Goal: Task Accomplishment & Management: Use online tool/utility

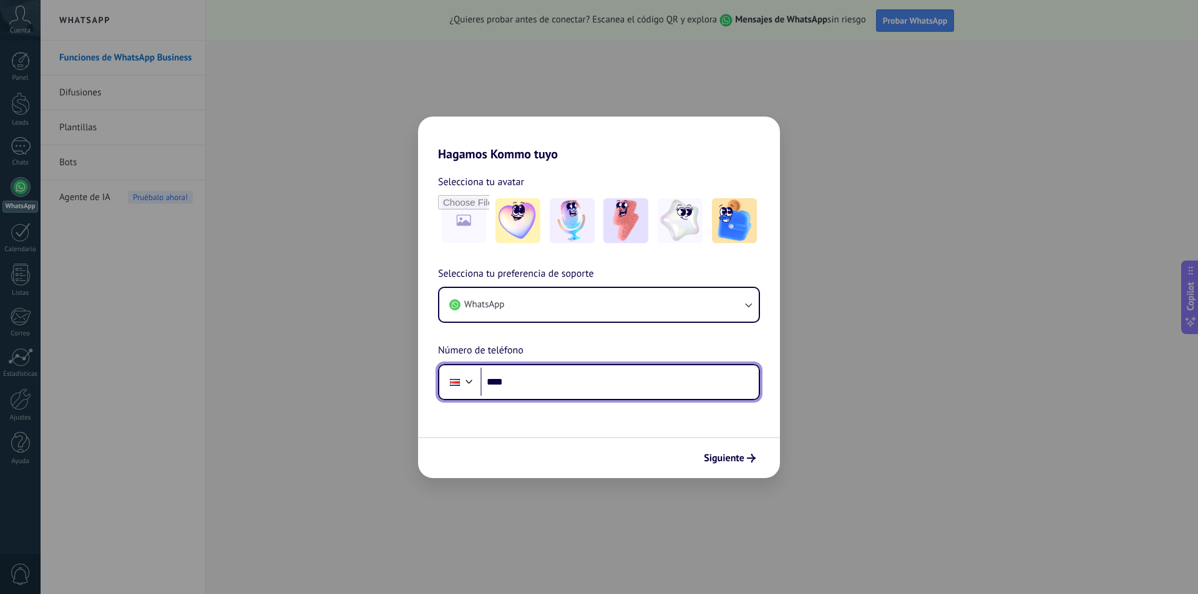
click at [616, 379] on input "****" at bounding box center [619, 382] width 278 height 29
type input "**********"
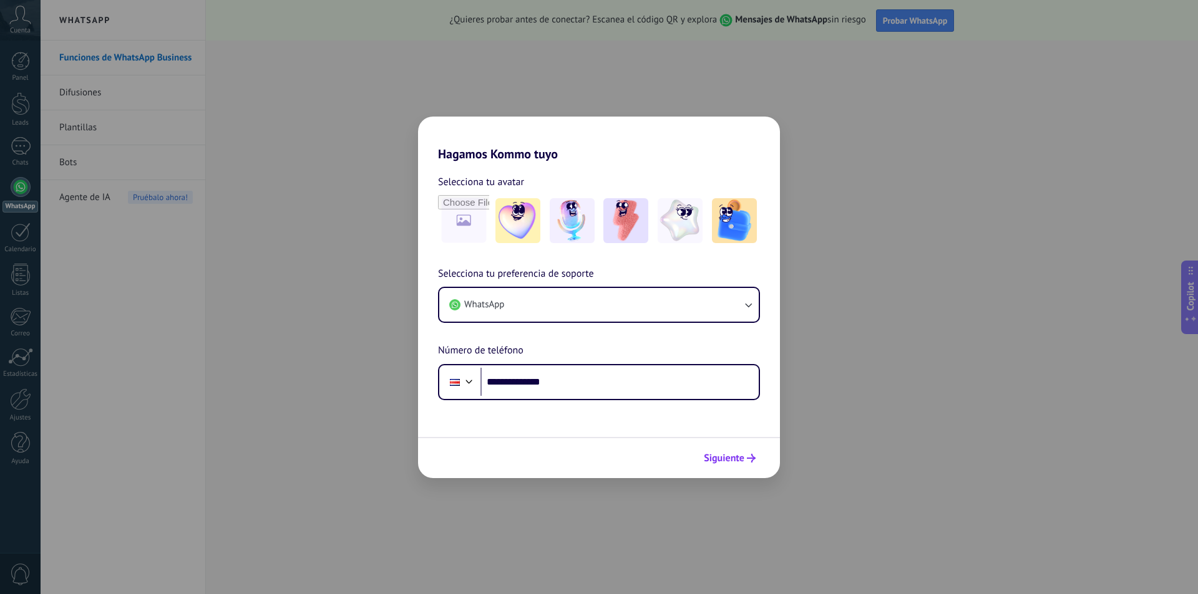
click at [730, 458] on span "Siguiente" at bounding box center [724, 458] width 41 height 9
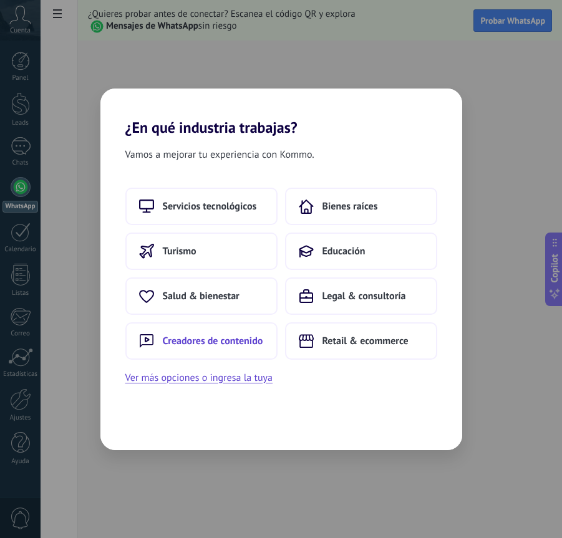
click at [206, 341] on span "Creadores de contenido" at bounding box center [213, 341] width 100 height 12
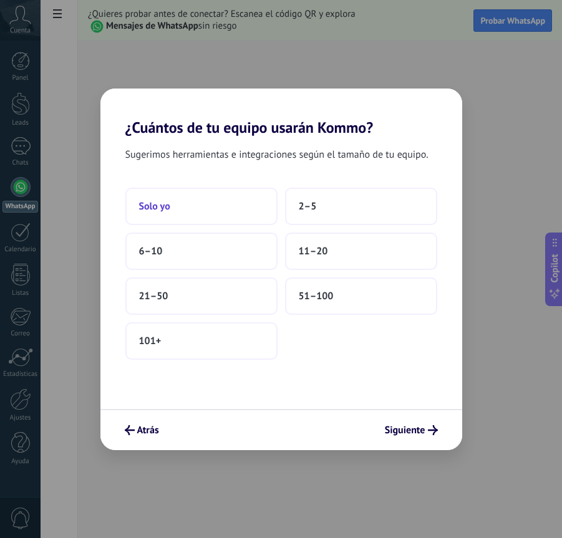
click at [209, 205] on button "Solo yo" at bounding box center [201, 206] width 152 height 37
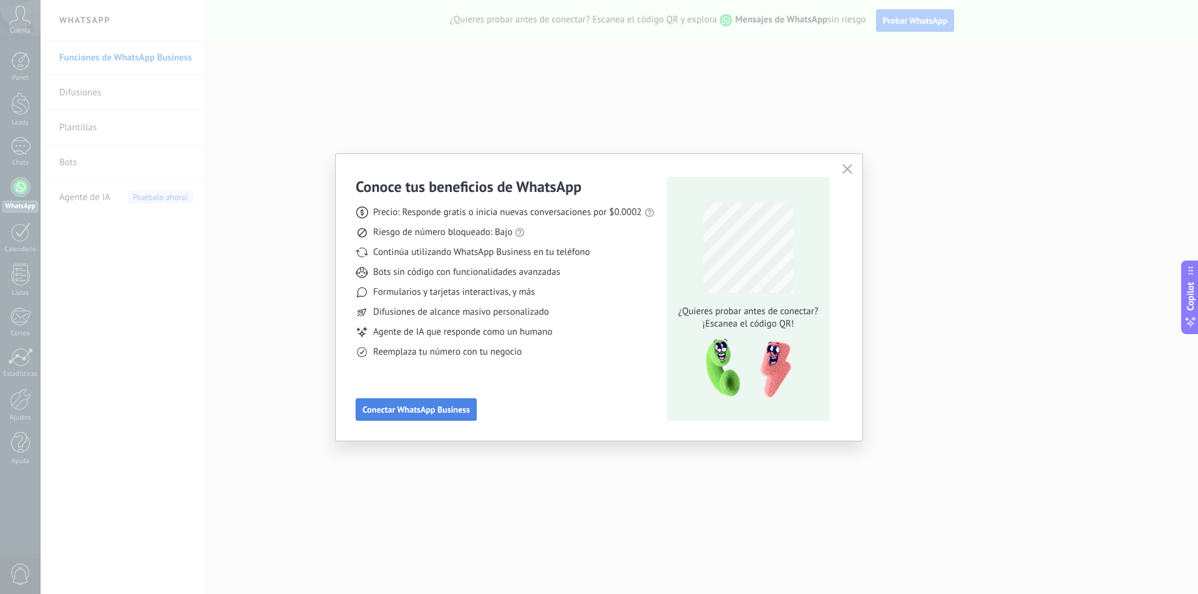
click at [411, 409] on span "Conectar WhatsApp Business" at bounding box center [415, 409] width 107 height 9
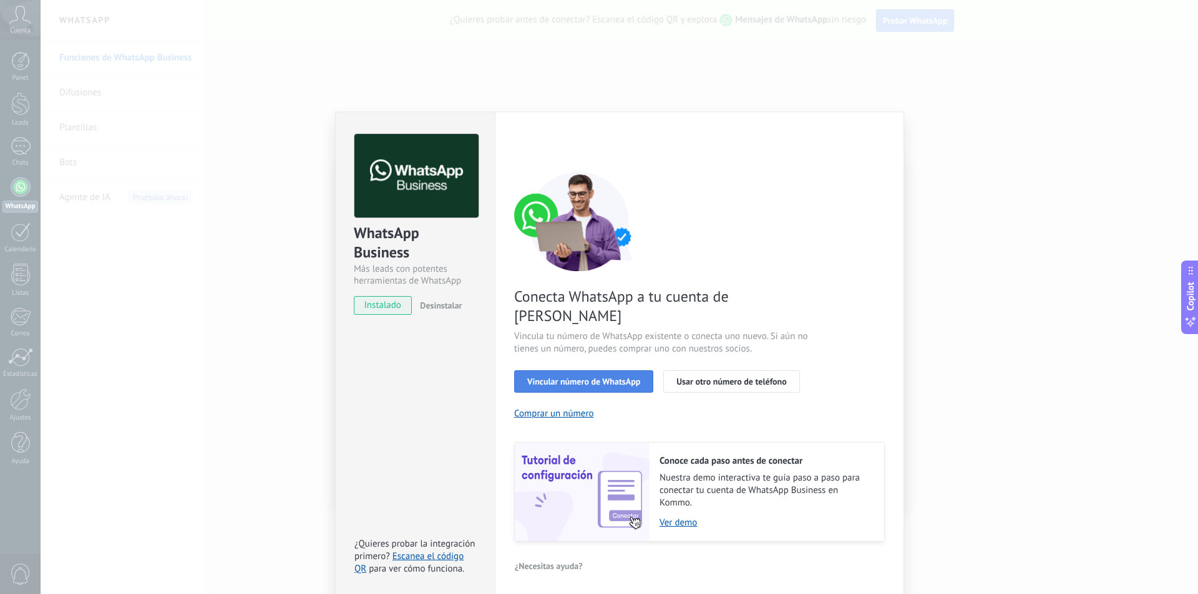
click at [585, 377] on span "Vincular número de WhatsApp" at bounding box center [583, 381] width 113 height 9
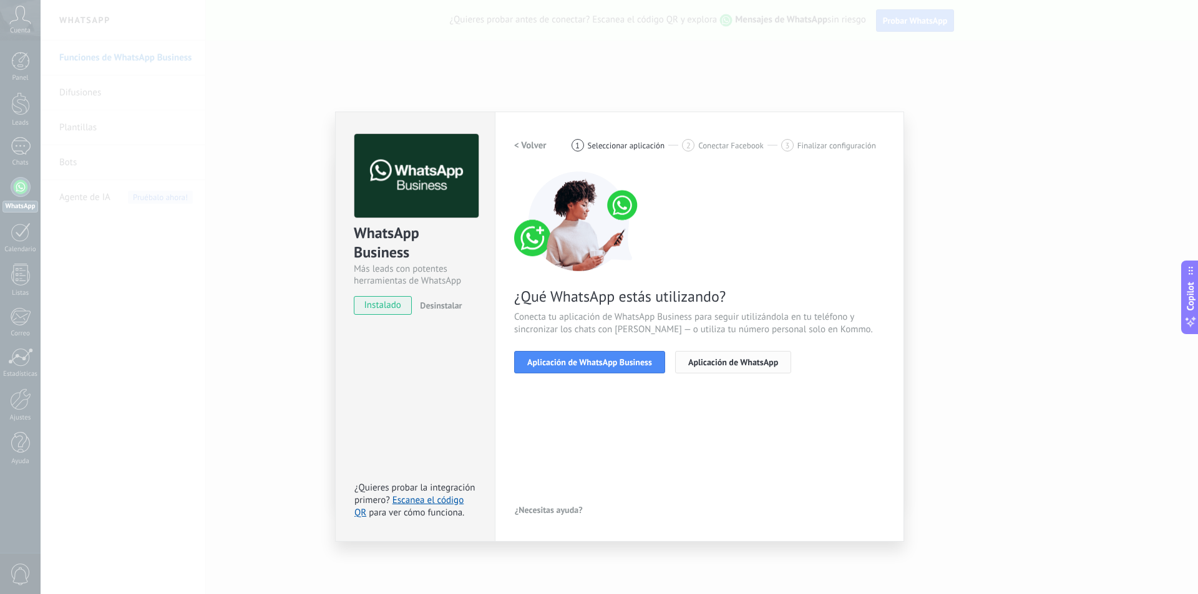
click at [750, 365] on span "Aplicación de WhatsApp" at bounding box center [733, 362] width 90 height 9
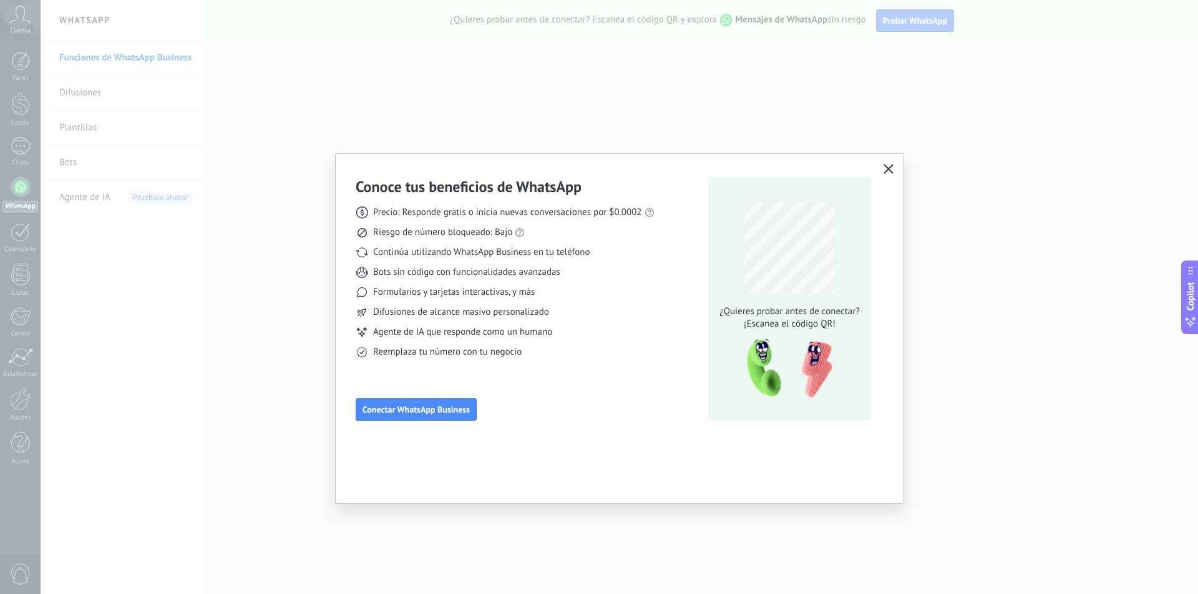
click at [894, 170] on button "button" at bounding box center [888, 169] width 16 height 17
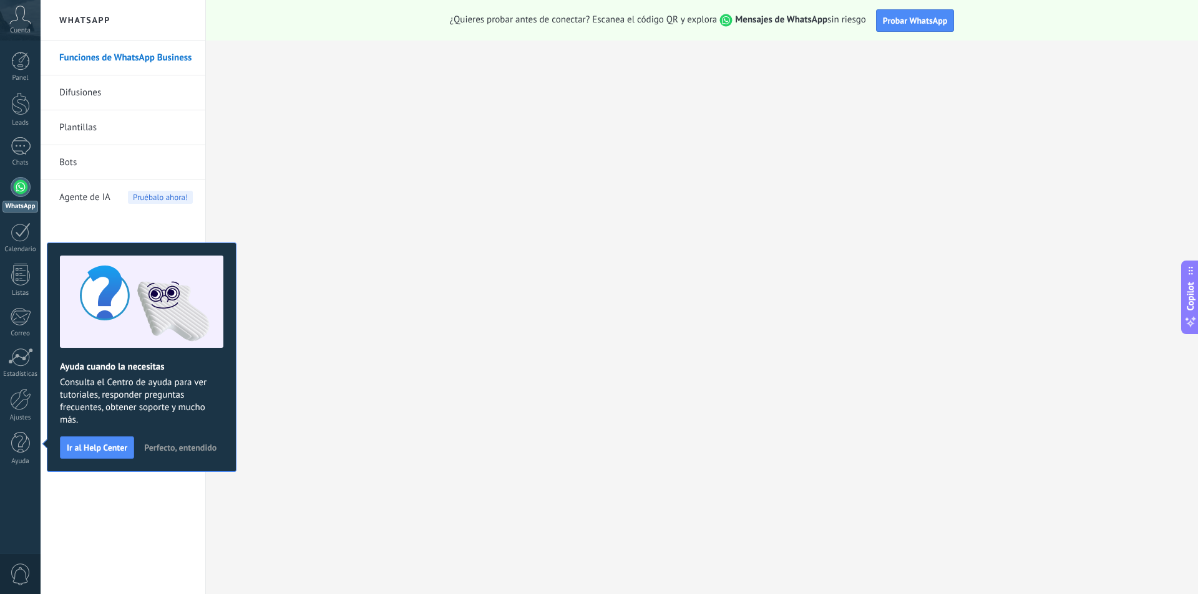
click at [186, 448] on span "Perfecto, entendido" at bounding box center [180, 448] width 72 height 9
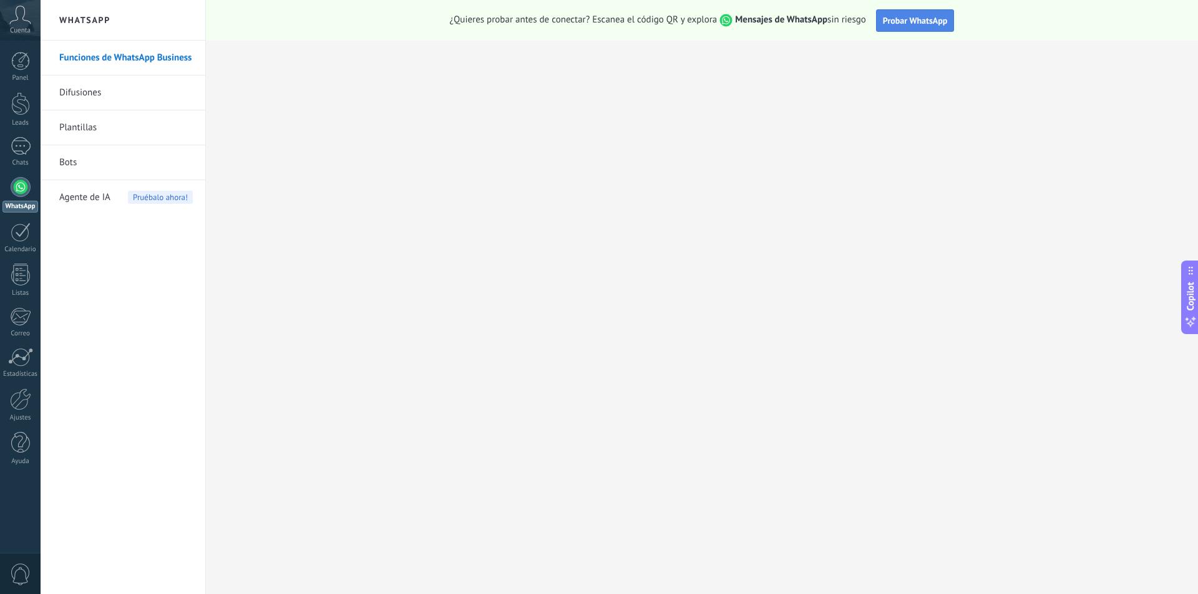
click at [912, 11] on button "Probar WhatsApp" at bounding box center [915, 20] width 79 height 22
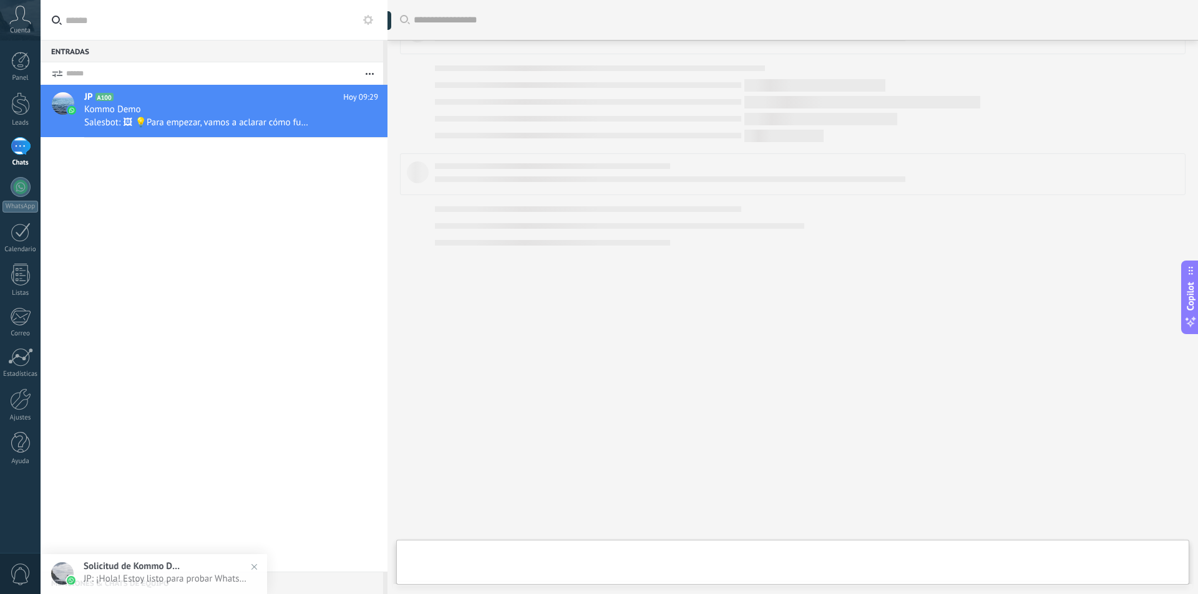
scroll to position [232, 0]
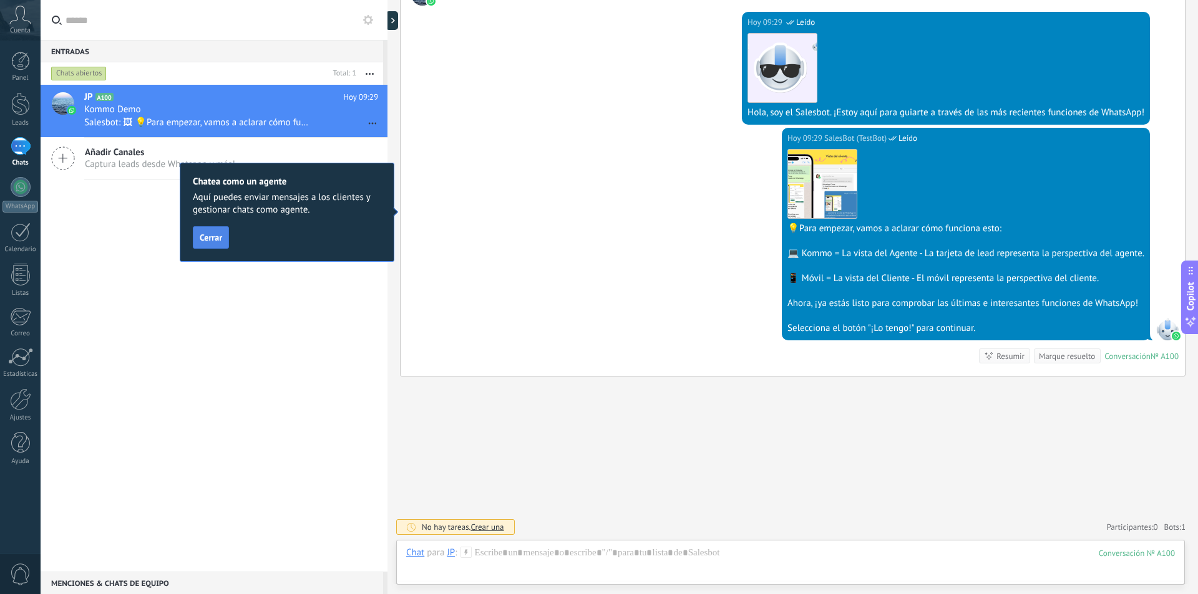
click at [211, 237] on span "Cerrar" at bounding box center [211, 237] width 22 height 9
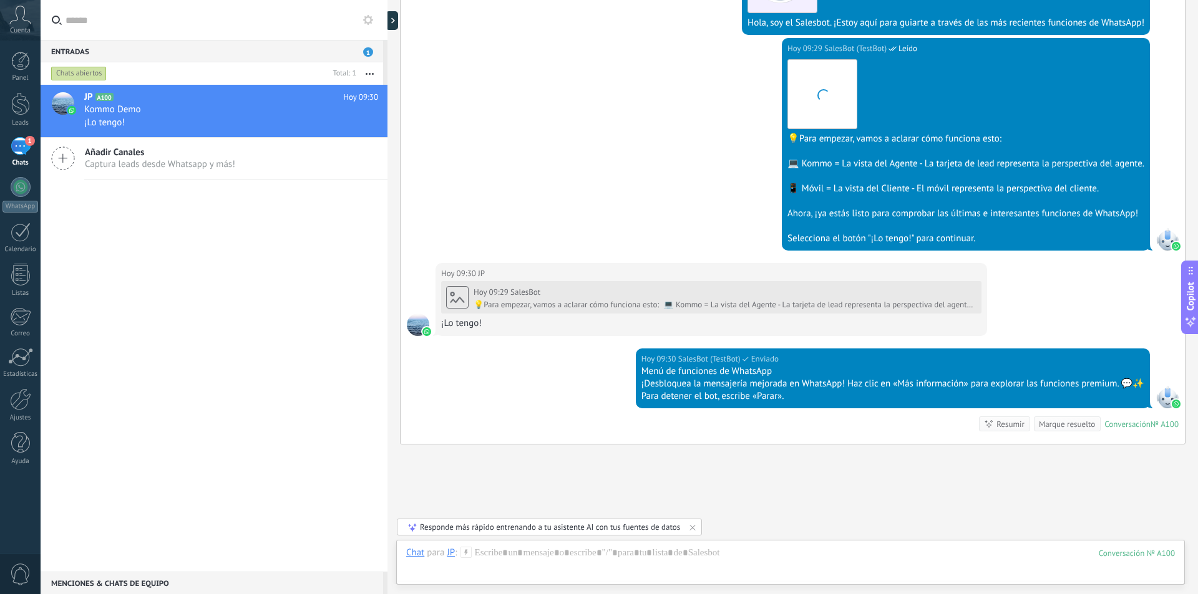
scroll to position [390, 0]
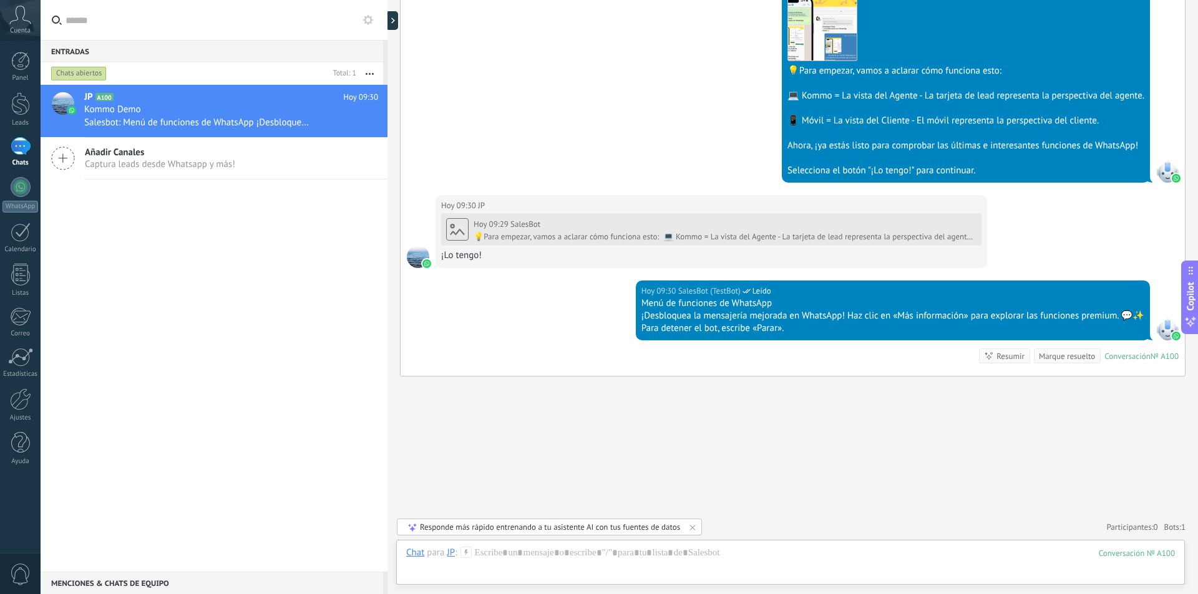
click at [14, 12] on icon at bounding box center [20, 15] width 22 height 19
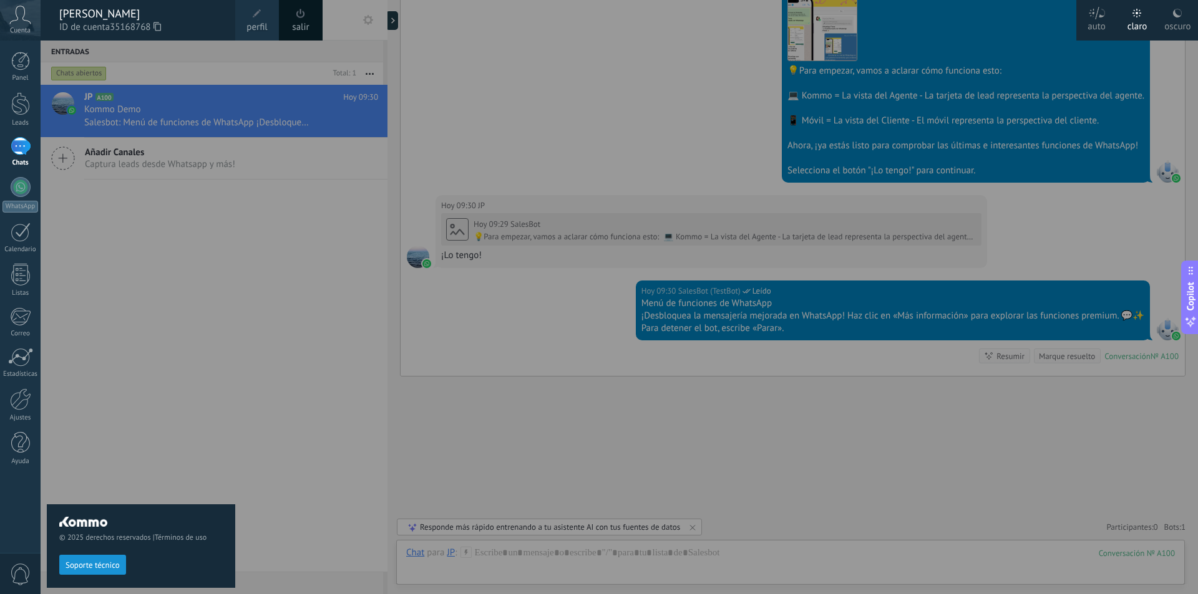
click at [16, 24] on icon at bounding box center [20, 15] width 22 height 19
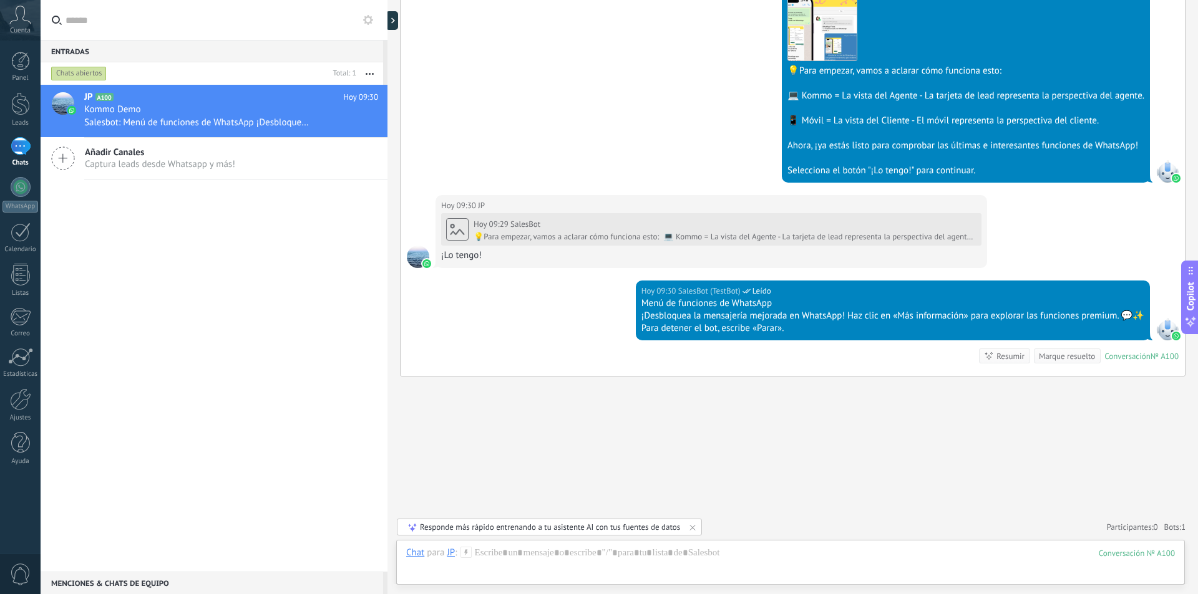
click at [16, 24] on icon at bounding box center [20, 15] width 22 height 19
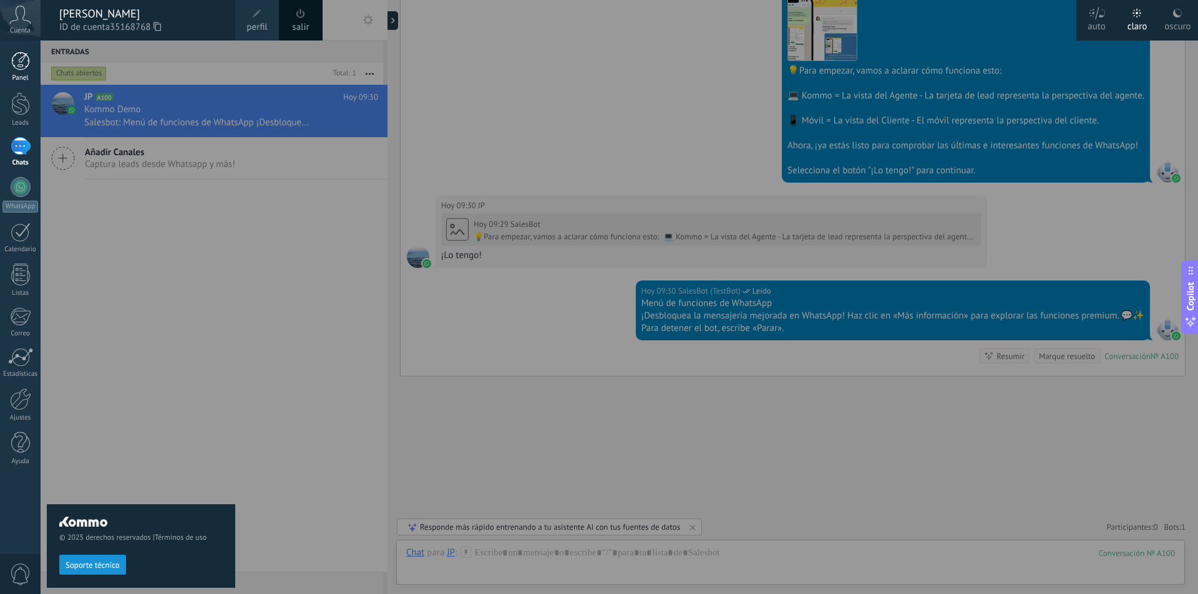
click at [22, 72] on link "Panel" at bounding box center [20, 67] width 41 height 31
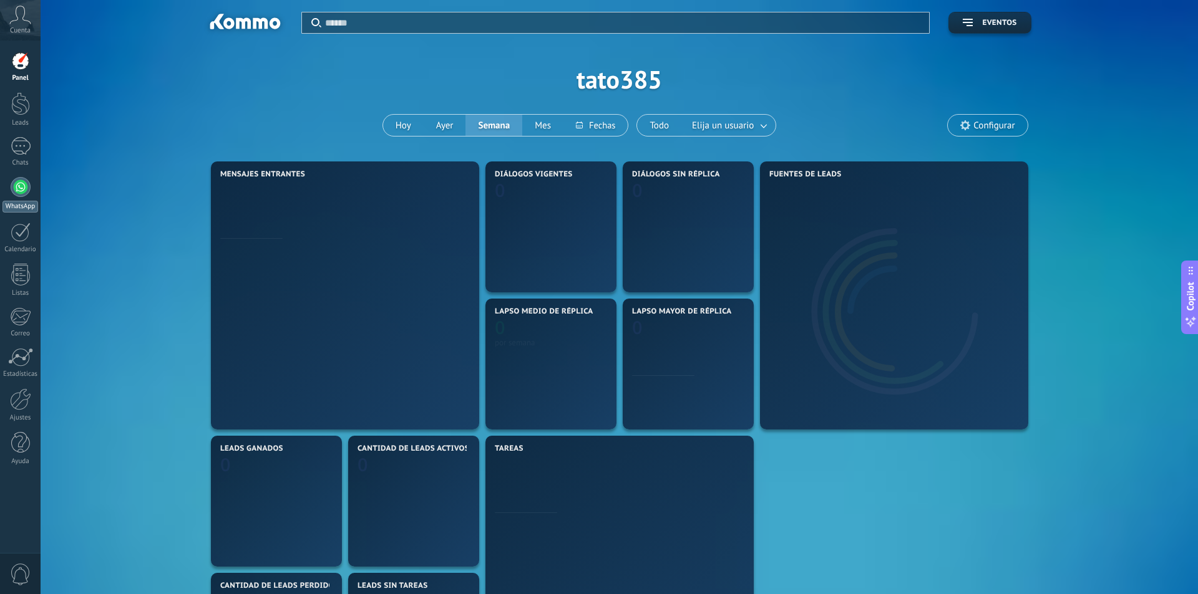
click at [31, 188] on link "WhatsApp" at bounding box center [20, 195] width 41 height 36
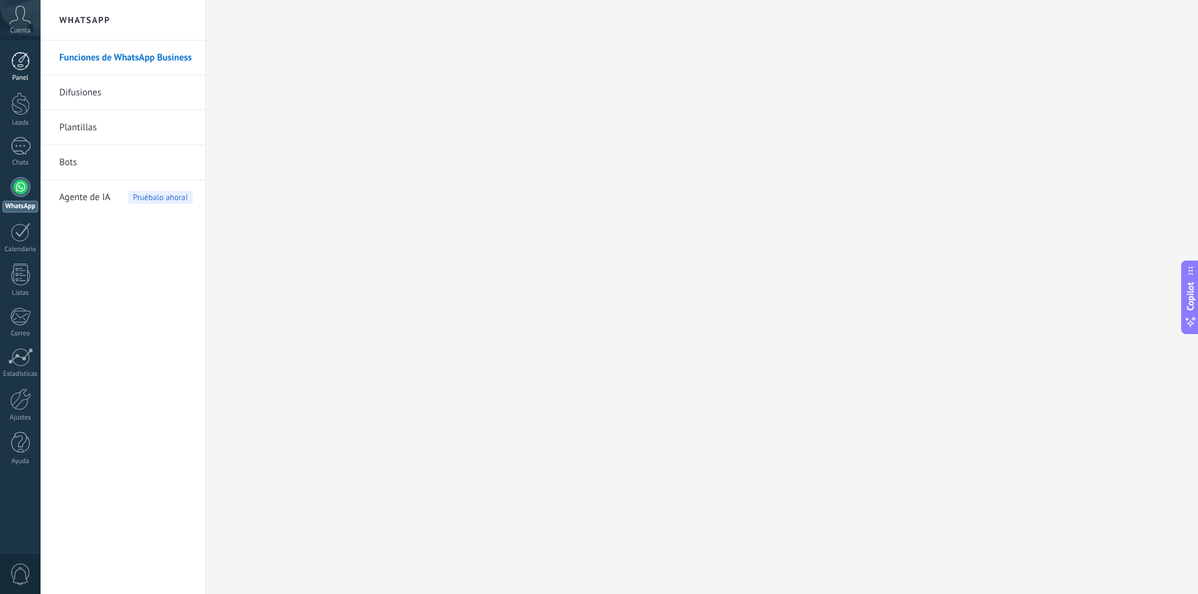
click at [18, 61] on div at bounding box center [20, 61] width 19 height 19
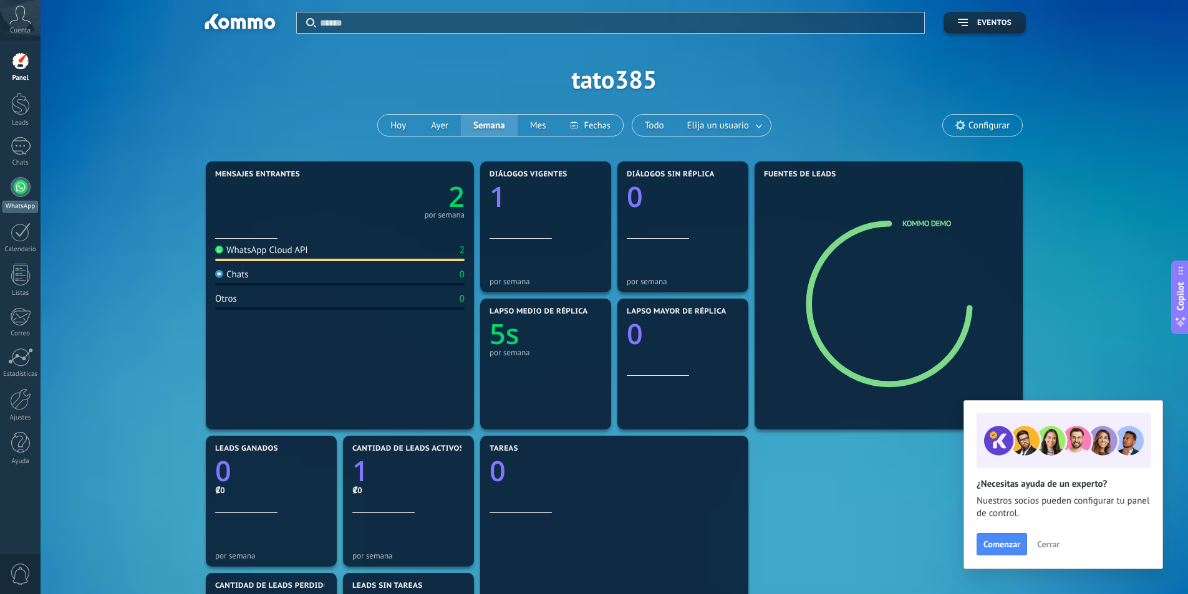
click at [18, 183] on div at bounding box center [21, 187] width 20 height 20
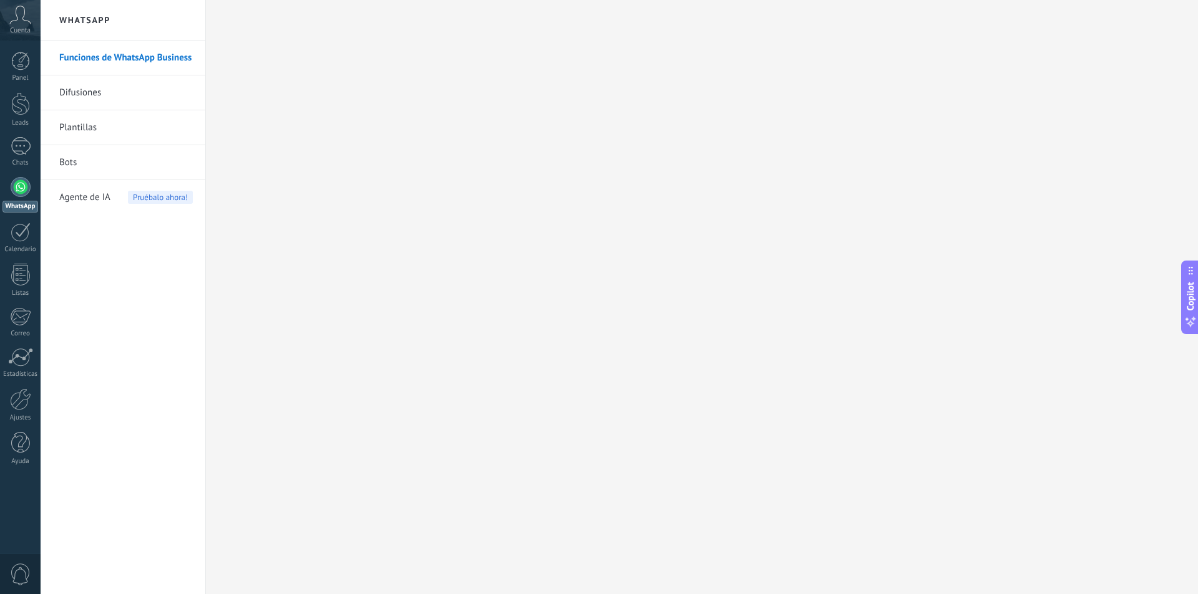
click at [161, 60] on link "Funciones de WhatsApp Business" at bounding box center [125, 58] width 133 height 35
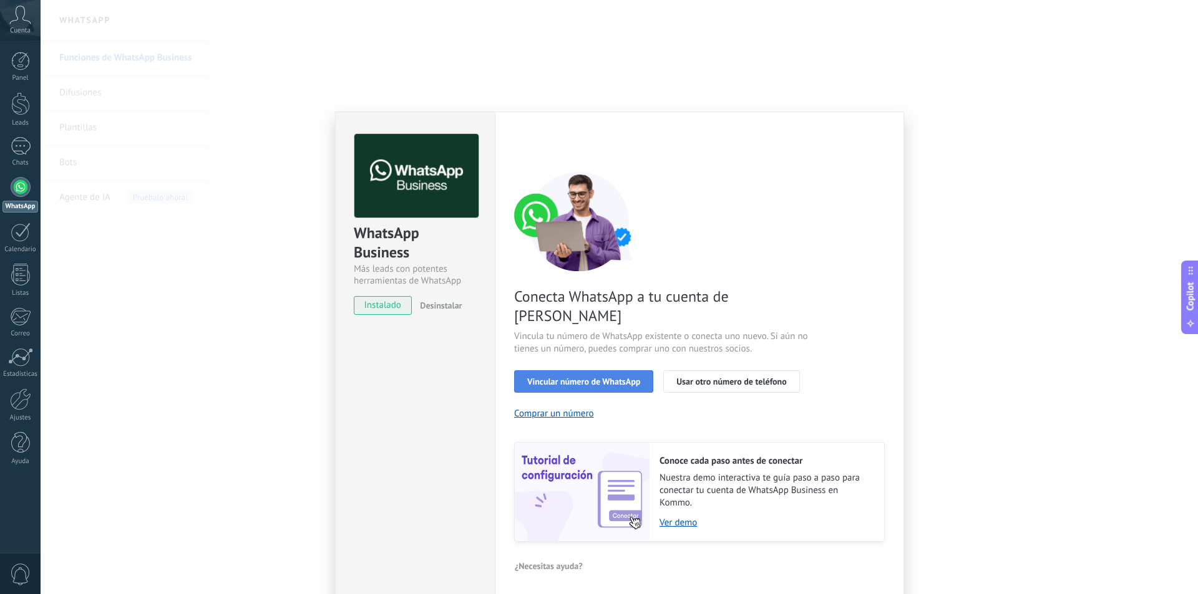
click at [575, 377] on span "Vincular número de WhatsApp" at bounding box center [583, 381] width 113 height 9
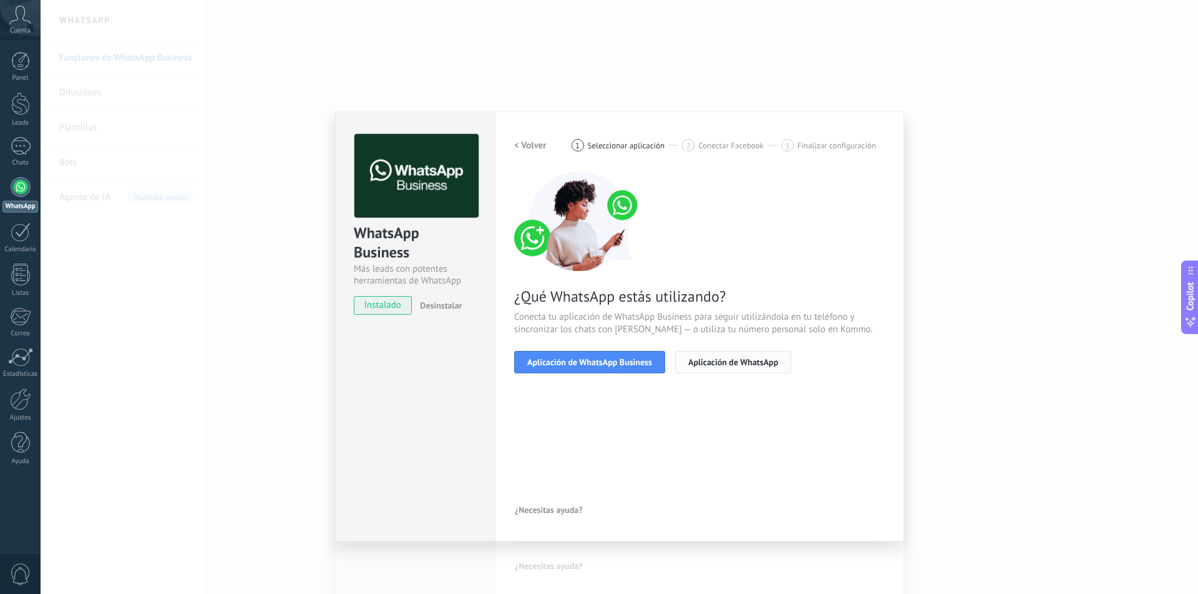
click at [752, 361] on span "Aplicación de WhatsApp" at bounding box center [733, 362] width 90 height 9
